Goal: Task Accomplishment & Management: Complete application form

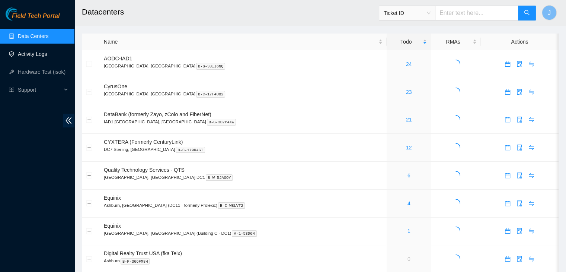
click at [45, 54] on link "Activity Logs" at bounding box center [32, 54] width 29 height 6
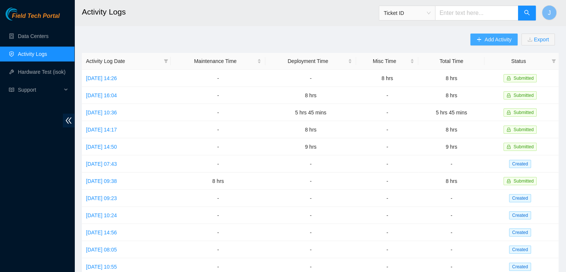
click at [482, 43] on button "Add Activity" at bounding box center [493, 39] width 47 height 12
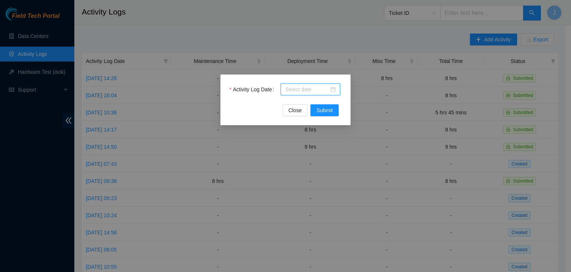
click at [292, 88] on input "Activity Log Date" at bounding box center [307, 89] width 44 height 8
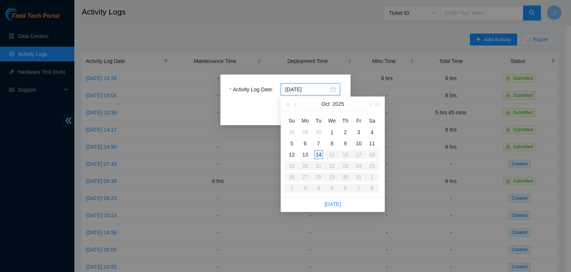
type input "[DATE]"
click at [320, 153] on div "14" at bounding box center [318, 154] width 9 height 9
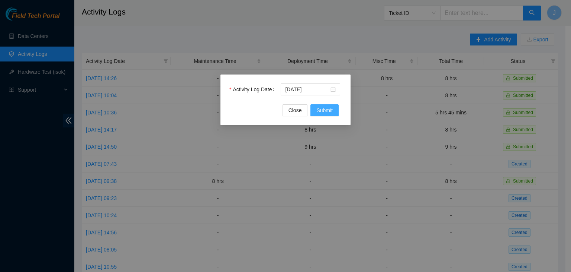
click at [321, 109] on span "Submit" at bounding box center [325, 110] width 16 height 8
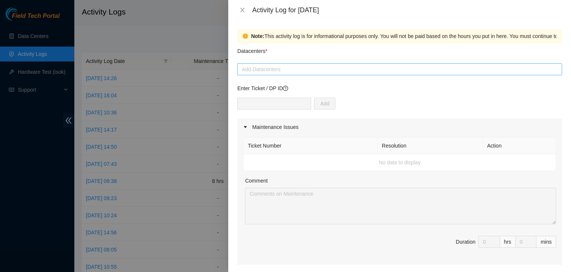
click at [286, 65] on div at bounding box center [399, 69] width 321 height 9
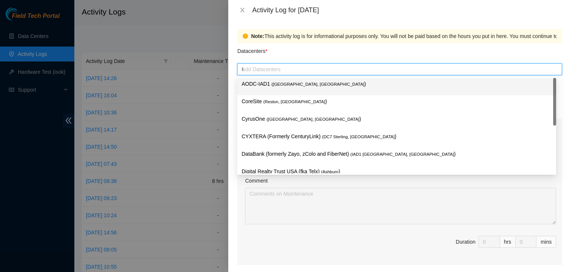
type input "iad"
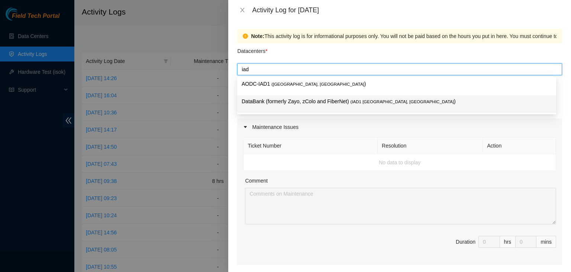
click at [280, 102] on p "DataBank (formerly Zayo, zColo and FiberNet) ( IAD1 [GEOGRAPHIC_DATA], [GEOGRAP…" at bounding box center [397, 101] width 310 height 9
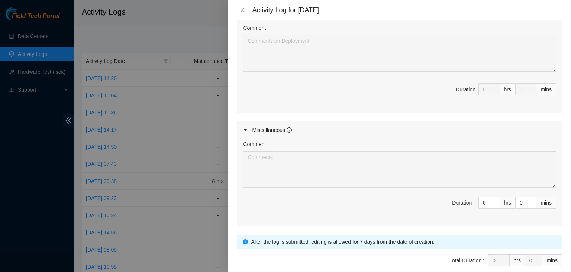
scroll to position [308, 0]
click at [479, 200] on input "0" at bounding box center [489, 201] width 21 height 11
type input "8"
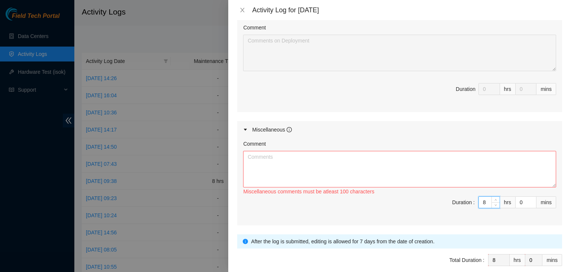
type input "8"
click at [415, 158] on textarea "Comment" at bounding box center [399, 169] width 313 height 36
paste textarea "Hey Team, Began running r04 demarc connections, finished r04.leaf15. Began prep…"
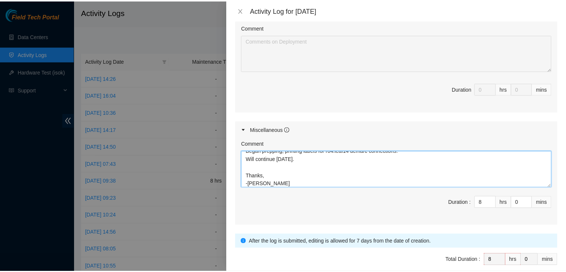
scroll to position [340, 0]
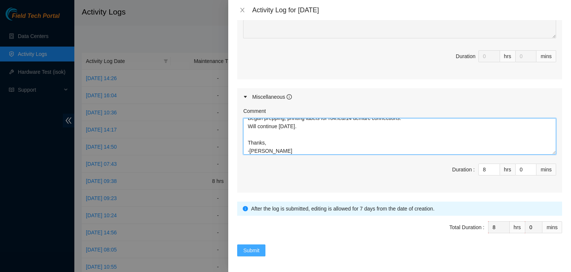
type textarea "Hey Team, Began running r04 demarc connections, finished r04.leaf15. Began prep…"
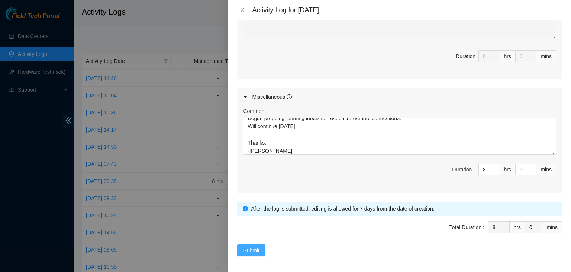
click at [260, 247] on button "Submit" at bounding box center [251, 250] width 28 height 12
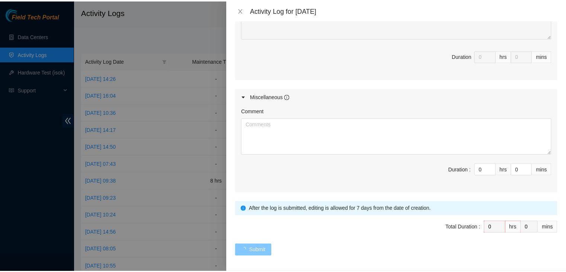
scroll to position [0, 0]
